Goal: Task Accomplishment & Management: Manage account settings

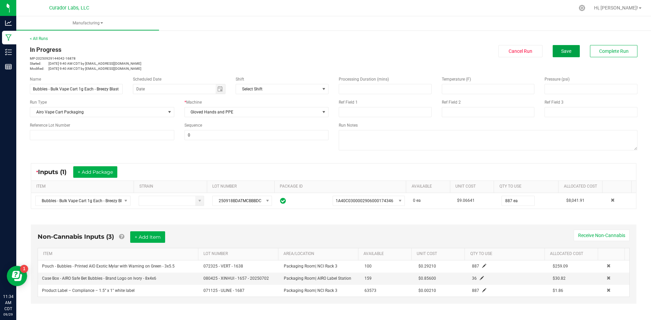
drag, startPoint x: 561, startPoint y: 52, endPoint x: 295, endPoint y: 18, distance: 268.8
click at [555, 51] on button "Save" at bounding box center [565, 51] width 27 height 12
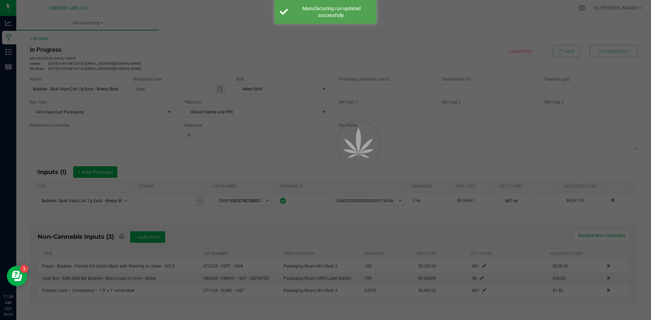
click at [5, 38] on div at bounding box center [325, 160] width 651 height 320
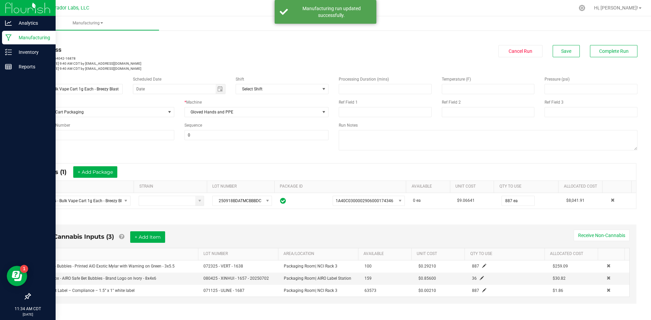
click at [5, 38] on icon at bounding box center [8, 37] width 6 height 7
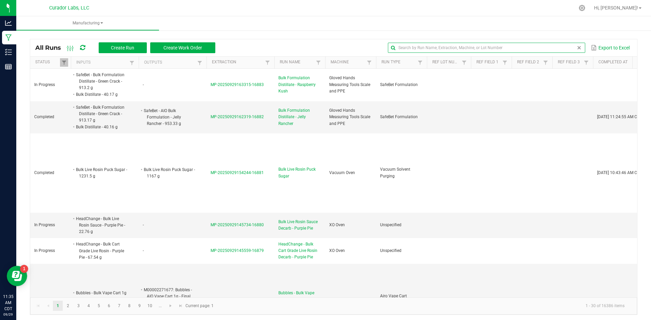
click at [568, 51] on input "text" at bounding box center [486, 48] width 197 height 10
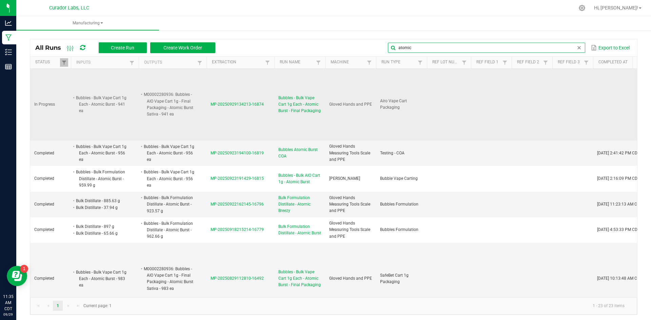
type input "atomic"
click at [297, 110] on span "Bubbles - Bulk Vape Cart 1g Each - Atomic Burst - Final Packaging" at bounding box center [299, 105] width 43 height 20
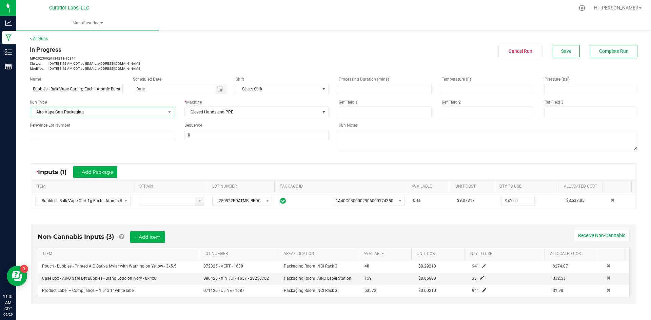
click at [151, 111] on span "Airo Vape Cart Packaging" at bounding box center [97, 111] width 135 height 9
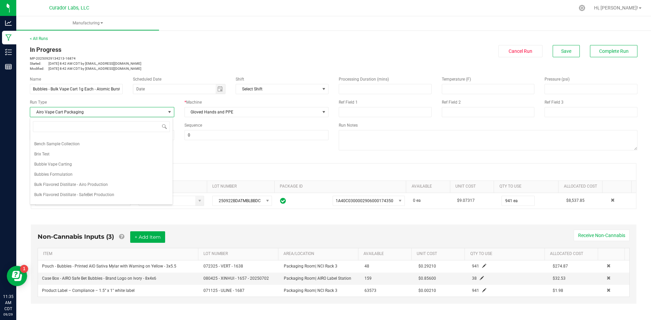
click at [50, 165] on span "Bubble Vape Carting" at bounding box center [53, 164] width 38 height 7
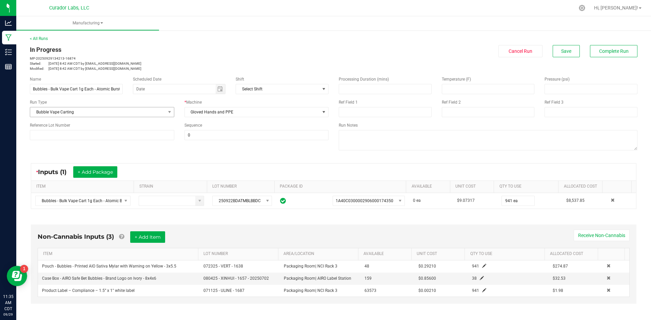
click at [63, 107] on div "Run Type Bubble Vape Carting" at bounding box center [102, 108] width 154 height 18
click at [83, 112] on span "Bubble Vape Carting" at bounding box center [97, 111] width 135 height 9
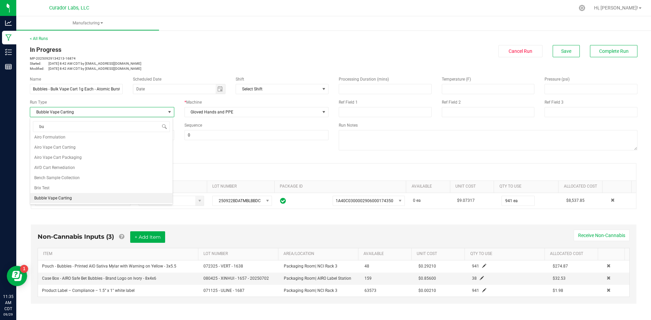
scroll to position [0, 0]
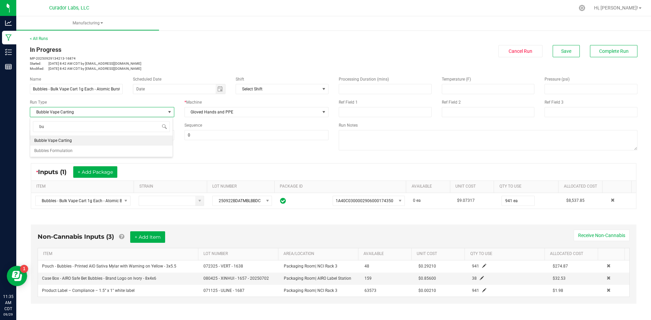
type input "b"
click at [53, 138] on li "None" at bounding box center [101, 141] width 142 height 10
click at [219, 89] on span "Toggle calendar" at bounding box center [219, 88] width 5 height 5
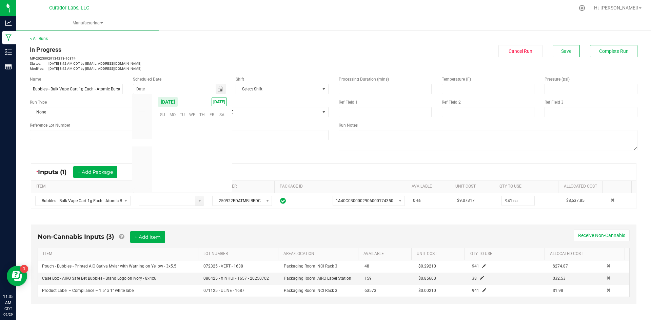
scroll to position [109882, 0]
click at [214, 101] on span "[DATE]" at bounding box center [218, 102] width 15 height 9
type input "[DATE]"
click at [350, 138] on textarea at bounding box center [487, 140] width 298 height 20
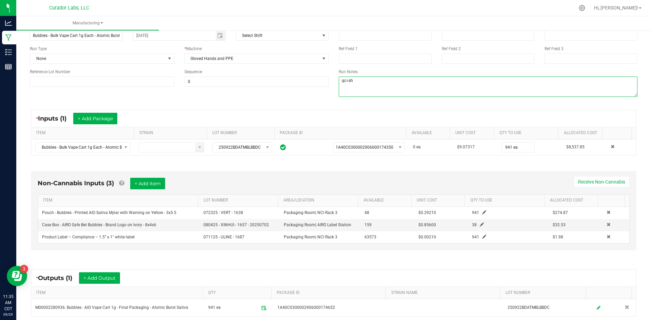
scroll to position [68, 0]
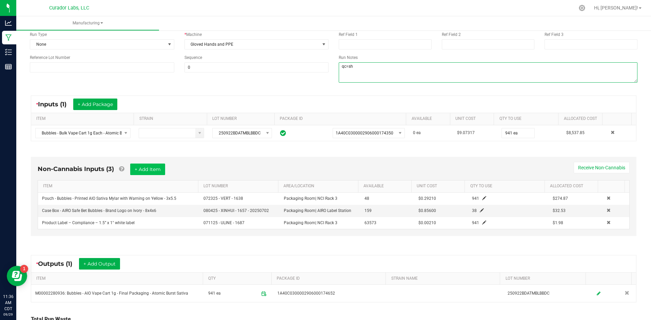
type textarea "qc=sh"
click at [143, 165] on button "+ Add Item" at bounding box center [147, 170] width 35 height 12
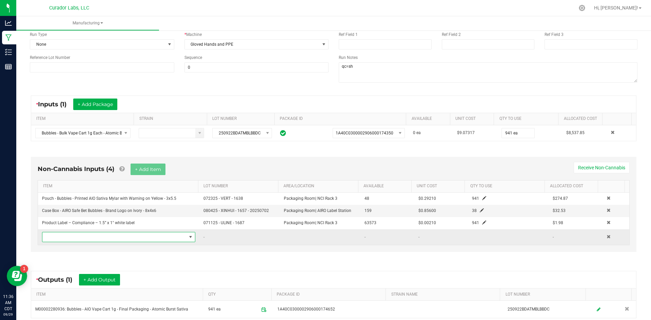
click at [131, 237] on span "NO DATA FOUND" at bounding box center [114, 236] width 144 height 9
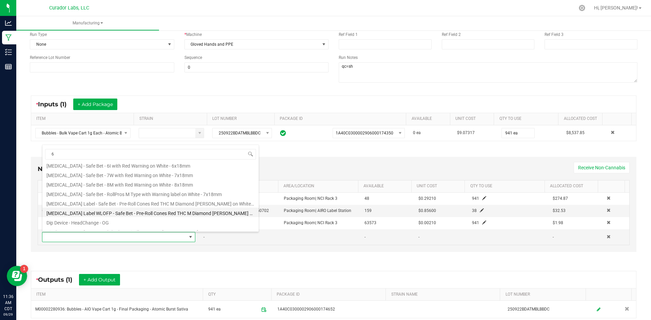
scroll to position [407, 0]
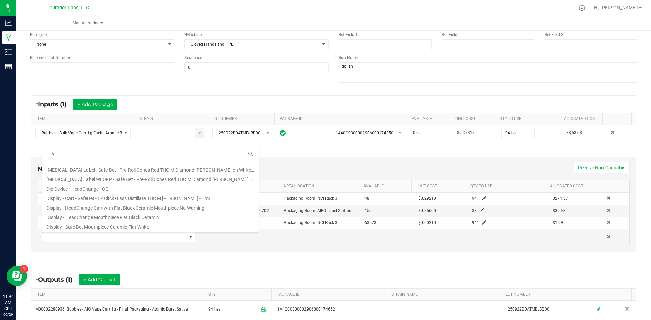
drag, startPoint x: 61, startPoint y: 152, endPoint x: 46, endPoint y: 162, distance: 17.8
click at [45, 161] on span "6" at bounding box center [150, 154] width 216 height 16
type input "zebra"
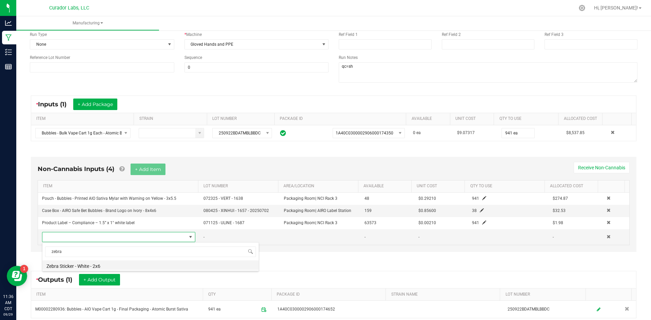
click at [107, 267] on li "Zebra Sticker - White - 2x6" at bounding box center [150, 265] width 216 height 9
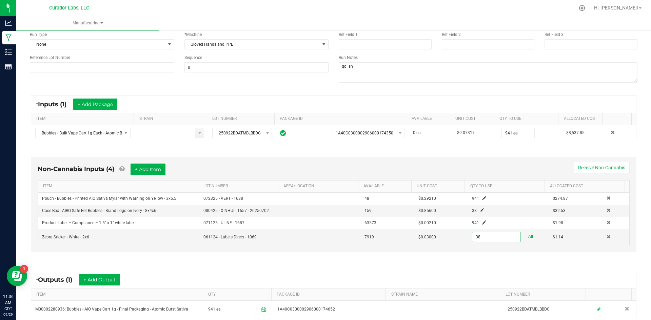
type input "38 ea"
click at [282, 262] on div "Non-Cannabis Inputs (4) + Add Item Receive Non-Cannabis ITEM LOT NUMBER AREA/LO…" at bounding box center [333, 206] width 617 height 118
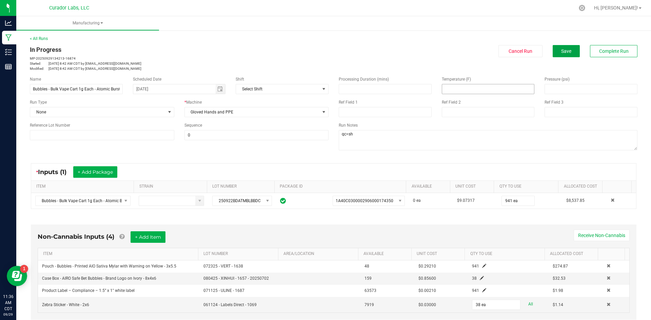
drag, startPoint x: 557, startPoint y: 52, endPoint x: 529, endPoint y: 86, distance: 43.3
click at [556, 62] on div "In Progress MP-20250929134213-16874 Started: [DATE] 8:42 AM CDT by [EMAIL_ADDRE…" at bounding box center [333, 58] width 617 height 26
click at [563, 49] on span "Save" at bounding box center [566, 50] width 10 height 5
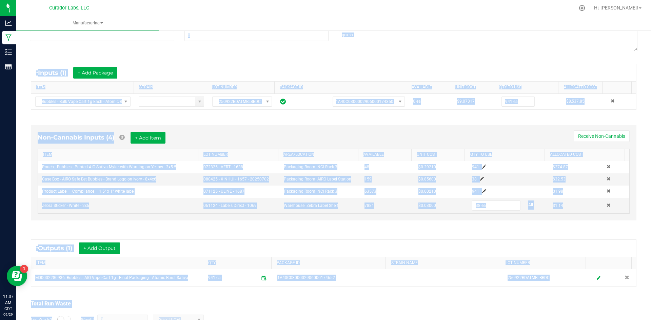
scroll to position [143, 0]
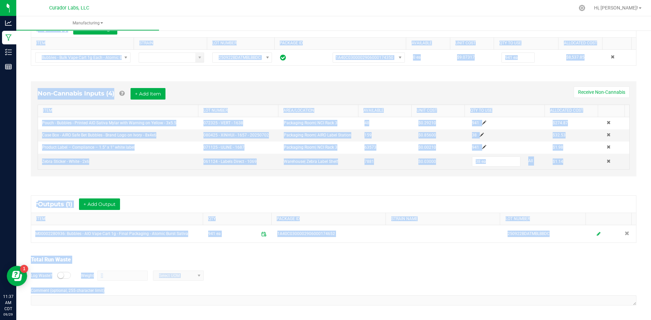
drag, startPoint x: 30, startPoint y: 48, endPoint x: 386, endPoint y: 336, distance: 458.2
click at [386, 320] on html "Analytics Manufacturing Inventory Reports 11:37 AM CDT [DATE] 09/29 Curador Lab…" at bounding box center [325, 160] width 651 height 320
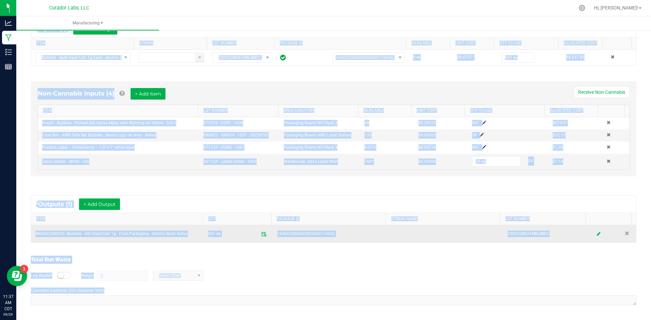
copy manufacturing-process-run "Lo Ipsumdol SI-42678607312998-31581 Ametcon: Adi 52, 5833 6:42 EL SED do eiusm@…"
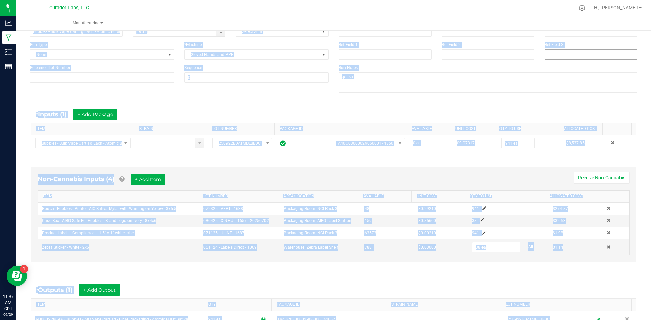
scroll to position [0, 0]
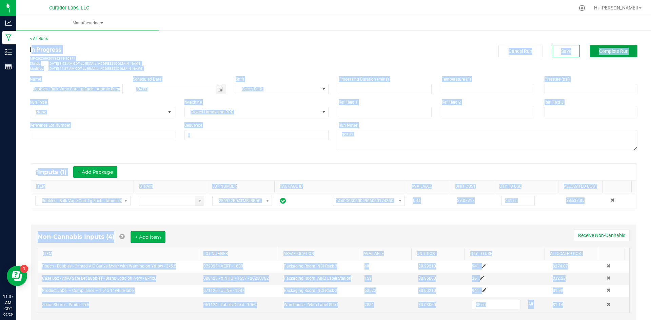
click at [602, 52] on span "Complete Run" at bounding box center [613, 50] width 29 height 5
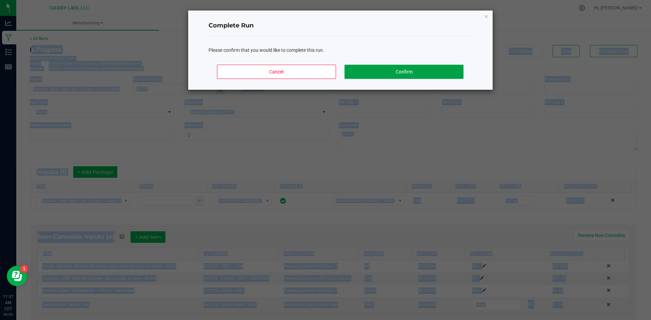
drag, startPoint x: 430, startPoint y: 70, endPoint x: 426, endPoint y: 75, distance: 6.2
click at [430, 70] on button "Confirm" at bounding box center [403, 72] width 119 height 14
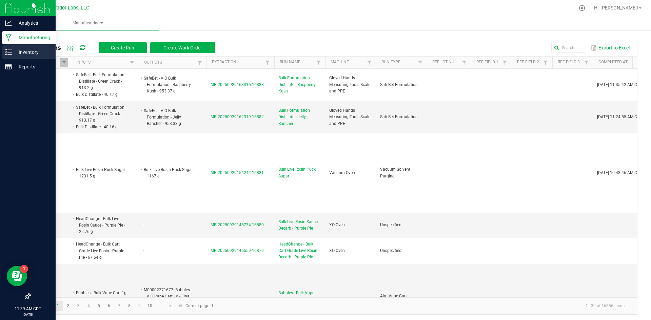
click at [5, 54] on div "Inventory" at bounding box center [29, 52] width 54 height 14
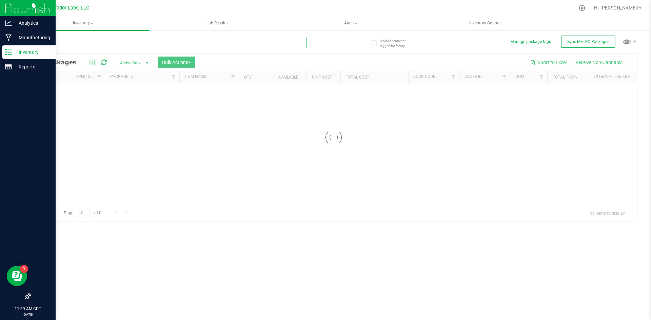
click at [74, 43] on input "text" at bounding box center [168, 43] width 277 height 10
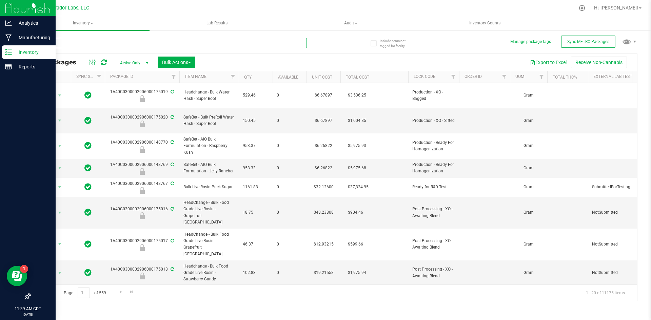
type input "174652"
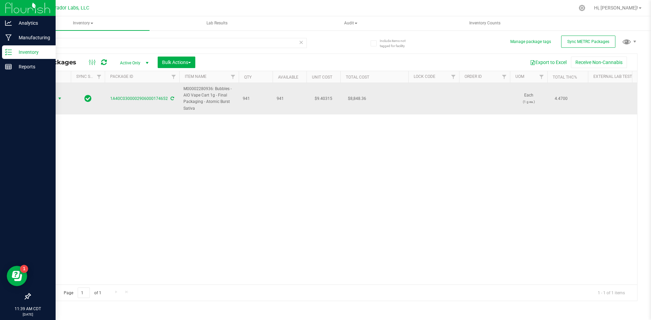
click at [47, 99] on span "Action" at bounding box center [46, 98] width 18 height 9
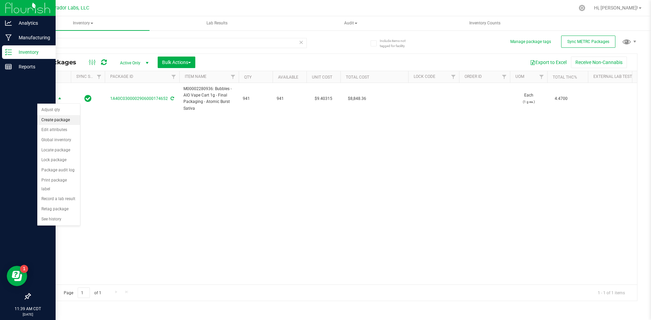
click at [48, 118] on li "Create package" at bounding box center [58, 120] width 43 height 10
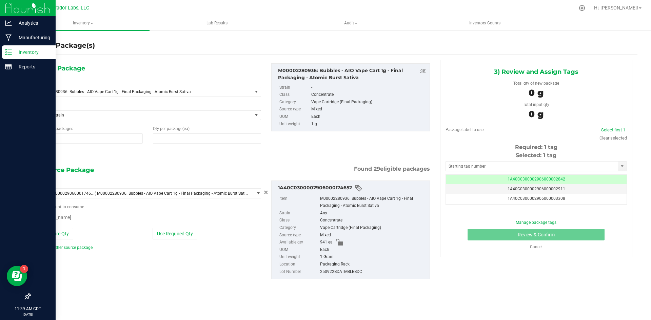
type input "1"
type input "0"
click at [158, 140] on span at bounding box center [207, 138] width 108 height 10
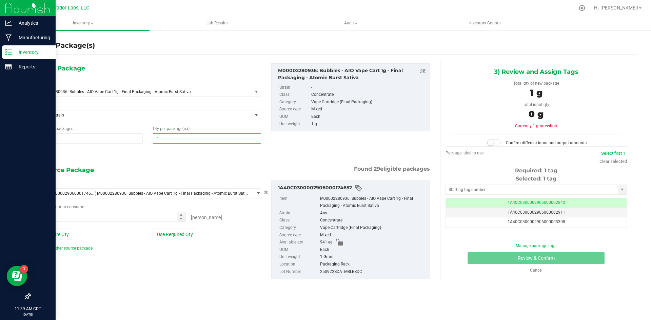
type input "16"
click at [37, 149] on icon at bounding box center [38, 153] width 7 height 8
type input "16"
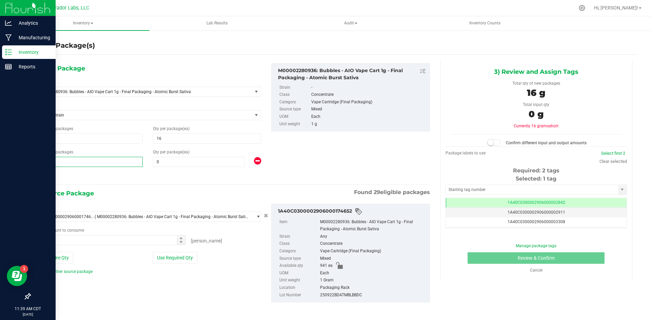
drag, startPoint x: 53, startPoint y: 161, endPoint x: 29, endPoint y: 164, distance: 24.2
click at [30, 164] on div "Number of packages 1 1" at bounding box center [89, 158] width 118 height 18
type input "37"
click at [164, 165] on span "0 0" at bounding box center [199, 162] width 92 height 10
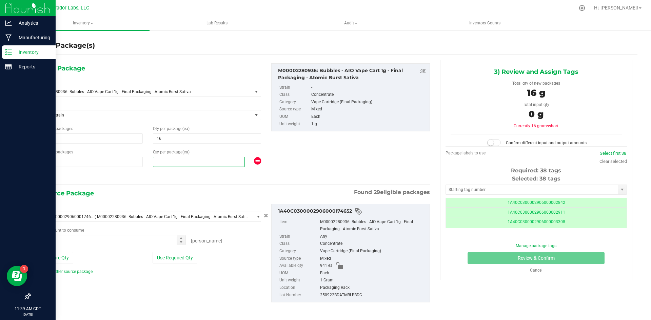
scroll to position [0, 0]
type input "25"
click at [46, 261] on button "Use Entire Qty" at bounding box center [54, 258] width 38 height 12
type input "941 ea"
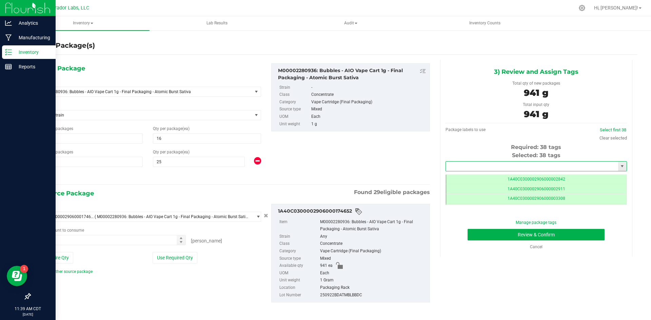
click at [515, 164] on input "text" at bounding box center [532, 166] width 172 height 9
click at [467, 229] on button "Review & Confirm" at bounding box center [535, 235] width 137 height 12
type input "174656"
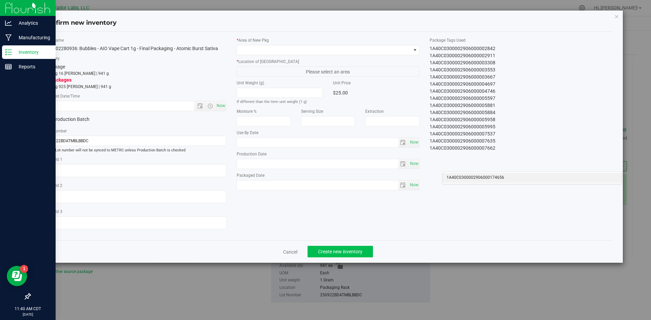
type input "[DATE]"
click at [614, 17] on icon "button" at bounding box center [616, 16] width 5 height 8
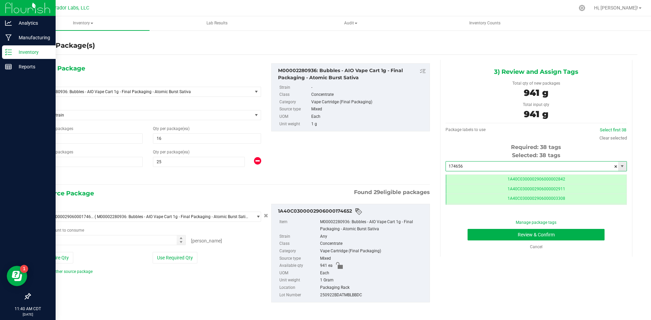
drag, startPoint x: 471, startPoint y: 164, endPoint x: 387, endPoint y: 160, distance: 83.4
click at [387, 160] on div "1) New Package Select Item M00002280936: Bubbles - AIO Vape Cart 1g - Final Pac…" at bounding box center [333, 188] width 607 height 257
click at [487, 176] on li "1A40C0300002906000174656" at bounding box center [531, 178] width 179 height 10
type input "1A40C0300002906000174656"
click at [494, 232] on button "Review & Confirm" at bounding box center [535, 235] width 137 height 12
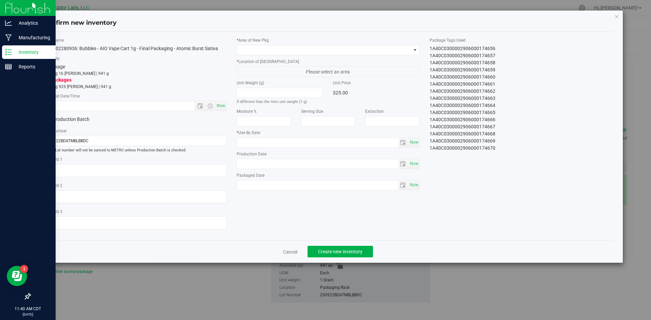
type input "[DATE]"
click at [220, 106] on span "Now" at bounding box center [221, 106] width 12 height 10
type input "[DATE] 11:41 AM"
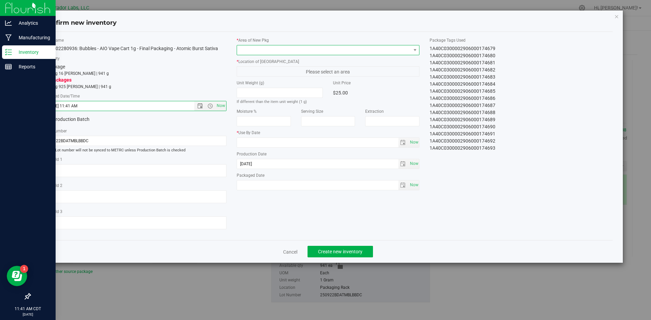
click at [291, 50] on span at bounding box center [324, 49] width 174 height 9
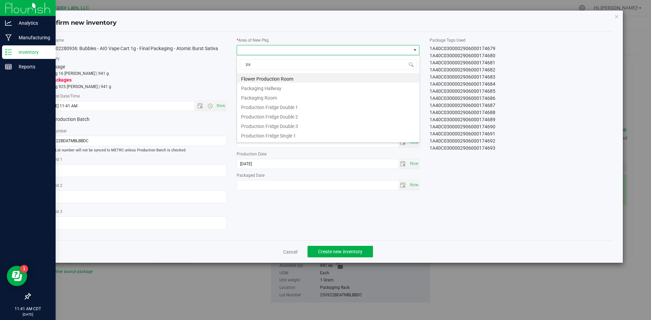
type input "p"
type input "vault"
click at [261, 124] on li "Vault" at bounding box center [328, 125] width 182 height 9
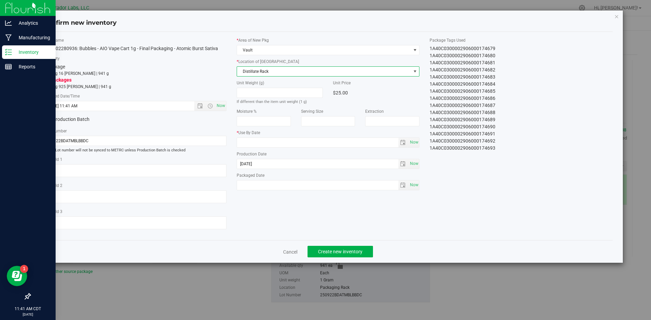
click at [247, 74] on span "Distillate Rack" at bounding box center [324, 71] width 174 height 9
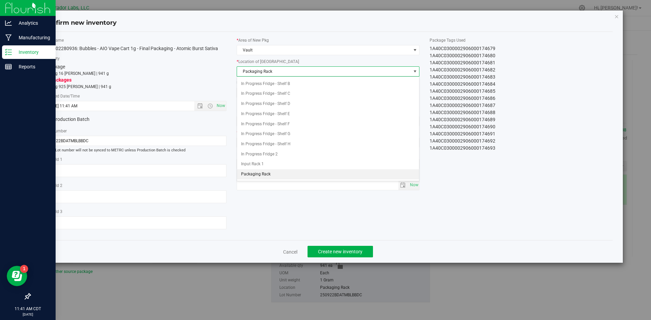
click at [247, 74] on span "Packaging Rack" at bounding box center [324, 71] width 174 height 9
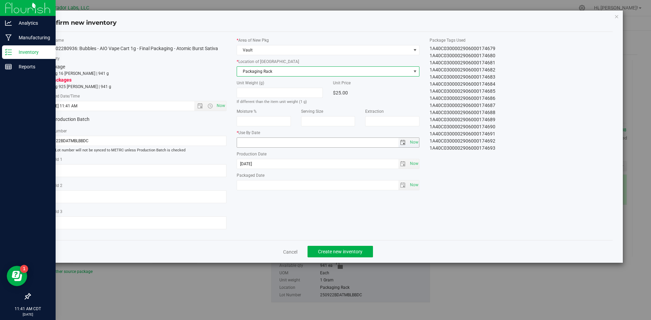
click at [261, 144] on input "text" at bounding box center [317, 142] width 161 height 9
type input "[DATE]"
click at [415, 184] on span "Now" at bounding box center [414, 185] width 12 height 10
type input "[DATE]"
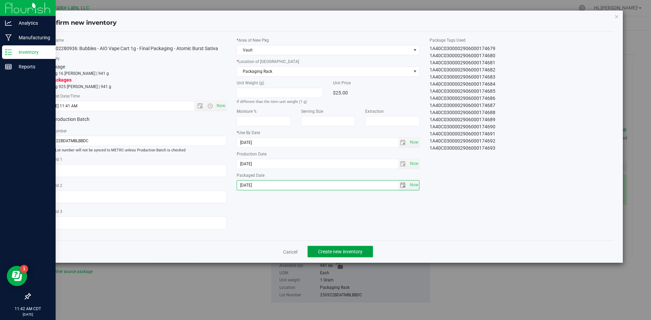
click at [348, 250] on span "Create new inventory" at bounding box center [340, 251] width 44 height 5
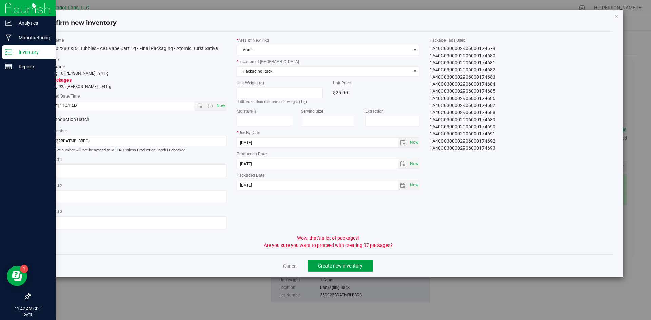
click at [342, 266] on span "Create new inventory" at bounding box center [340, 265] width 44 height 5
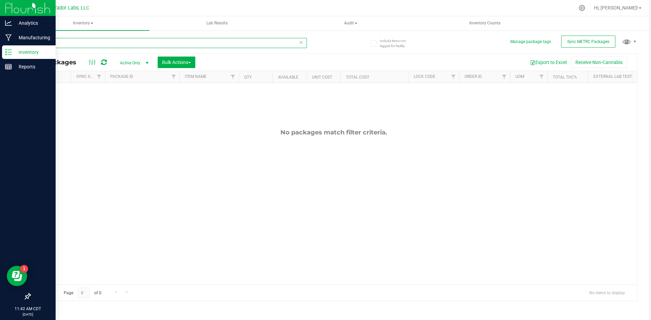
click at [73, 42] on input "174652" at bounding box center [168, 43] width 277 height 10
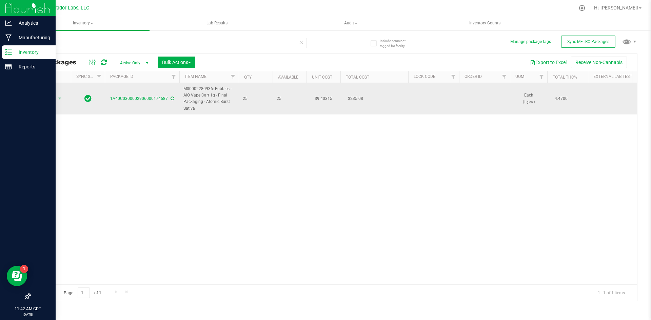
drag, startPoint x: 195, startPoint y: 109, endPoint x: 184, endPoint y: 90, distance: 21.7
click at [184, 90] on span "M00002280936: Bubbles - AIO Vape Cart 1g - Final Packaging - Atomic Burst Sativa" at bounding box center [208, 99] width 51 height 26
copy span "M00002280936: Bubbles - AIO Vape Cart 1g - Final Packaging - Atomic Burst Sativa"
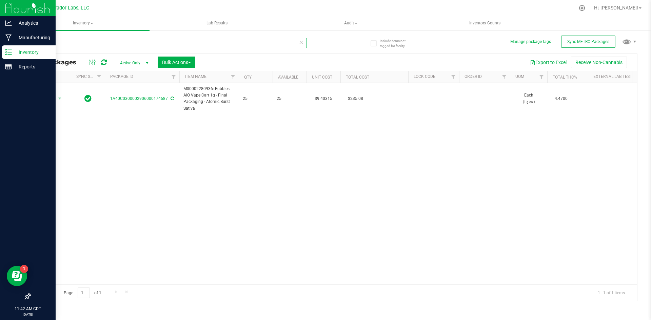
click at [108, 45] on input "174687" at bounding box center [168, 43] width 277 height 10
paste input "M00002280936: Bubbles - AIO Vape Cart 1g - Final Packaging - Atomic Burst Sativa"
type input "M00002280936: Bubbles - AIO Vape Cart 1g - Final Packaging - Atomic Burst Sativa"
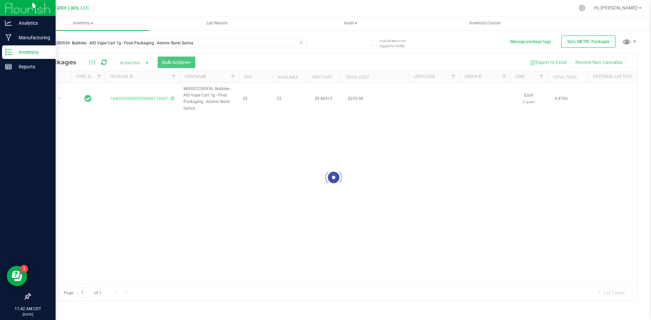
click at [181, 62] on div at bounding box center [333, 177] width 606 height 247
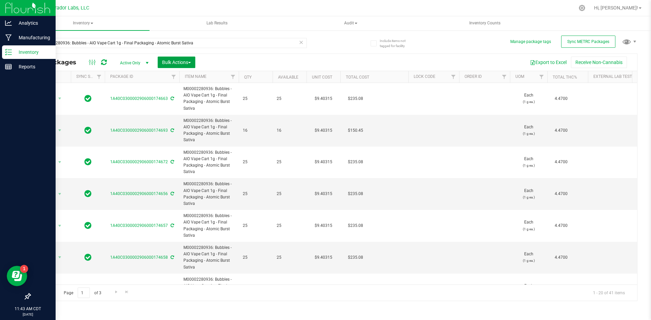
drag, startPoint x: 185, startPoint y: 66, endPoint x: 176, endPoint y: 69, distance: 10.2
click at [179, 68] on div "All Packages Active Only Active Only Lab Samples Locked All External Internal B…" at bounding box center [333, 62] width 606 height 17
click at [169, 61] on span "Bulk Actions" at bounding box center [176, 62] width 29 height 5
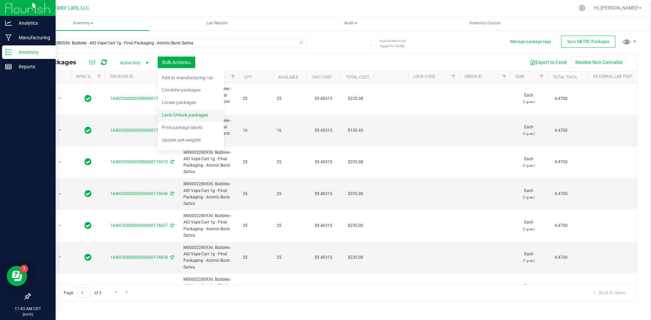
click at [184, 117] on span "Lock/Unlock packages" at bounding box center [185, 114] width 46 height 5
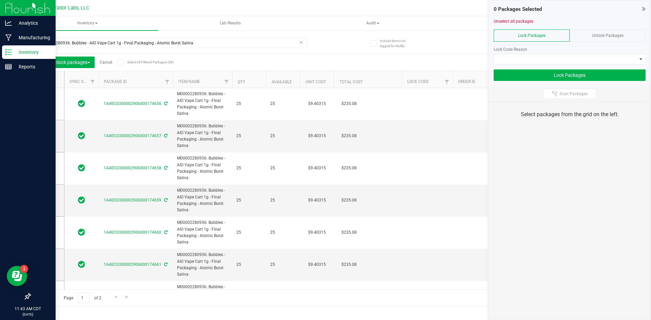
click at [480, 40] on div "M00002280936: Bubbles - AIO Vape Cart 1g - Final Packaging - Atomic Burst Sativ…" at bounding box center [333, 169] width 607 height 275
click at [644, 8] on icon at bounding box center [643, 8] width 4 height 7
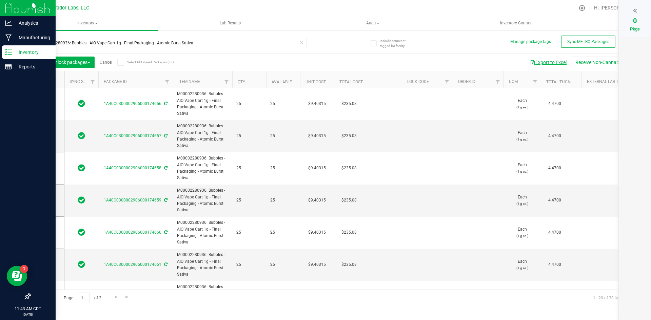
click at [546, 62] on button "Export to Excel" at bounding box center [547, 63] width 45 height 12
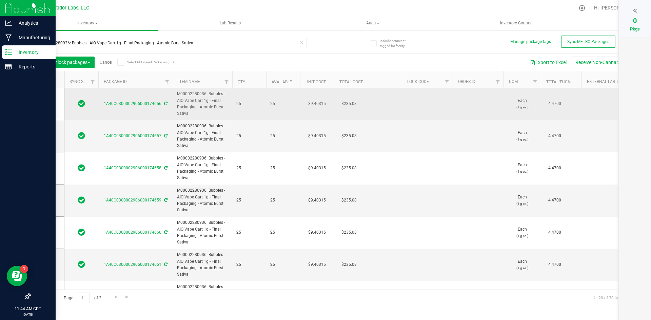
drag, startPoint x: 187, startPoint y: 114, endPoint x: 179, endPoint y: 93, distance: 23.1
click at [179, 93] on span "M00002280936: Bubbles - AIO Vape Cart 1g - Final Packaging - Atomic Burst Sativa" at bounding box center [202, 104] width 51 height 26
copy span "M00002280936: Bubbles - AIO Vape Cart 1g - Final Packaging - Atomic Burst Sativa"
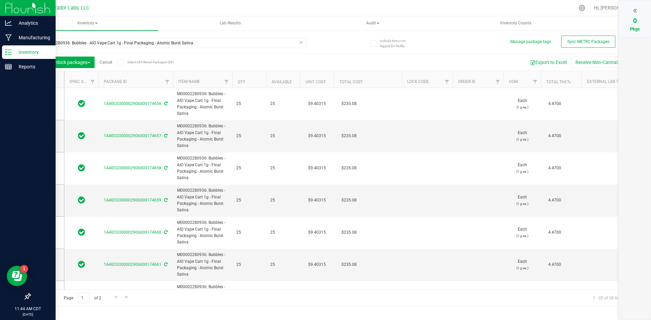
click at [121, 62] on icon at bounding box center [120, 62] width 4 height 0
click at [0, 0] on input "Select All Filtered Packages (38)" at bounding box center [0, 0] width 0 height 0
